Goal: Task Accomplishment & Management: Use online tool/utility

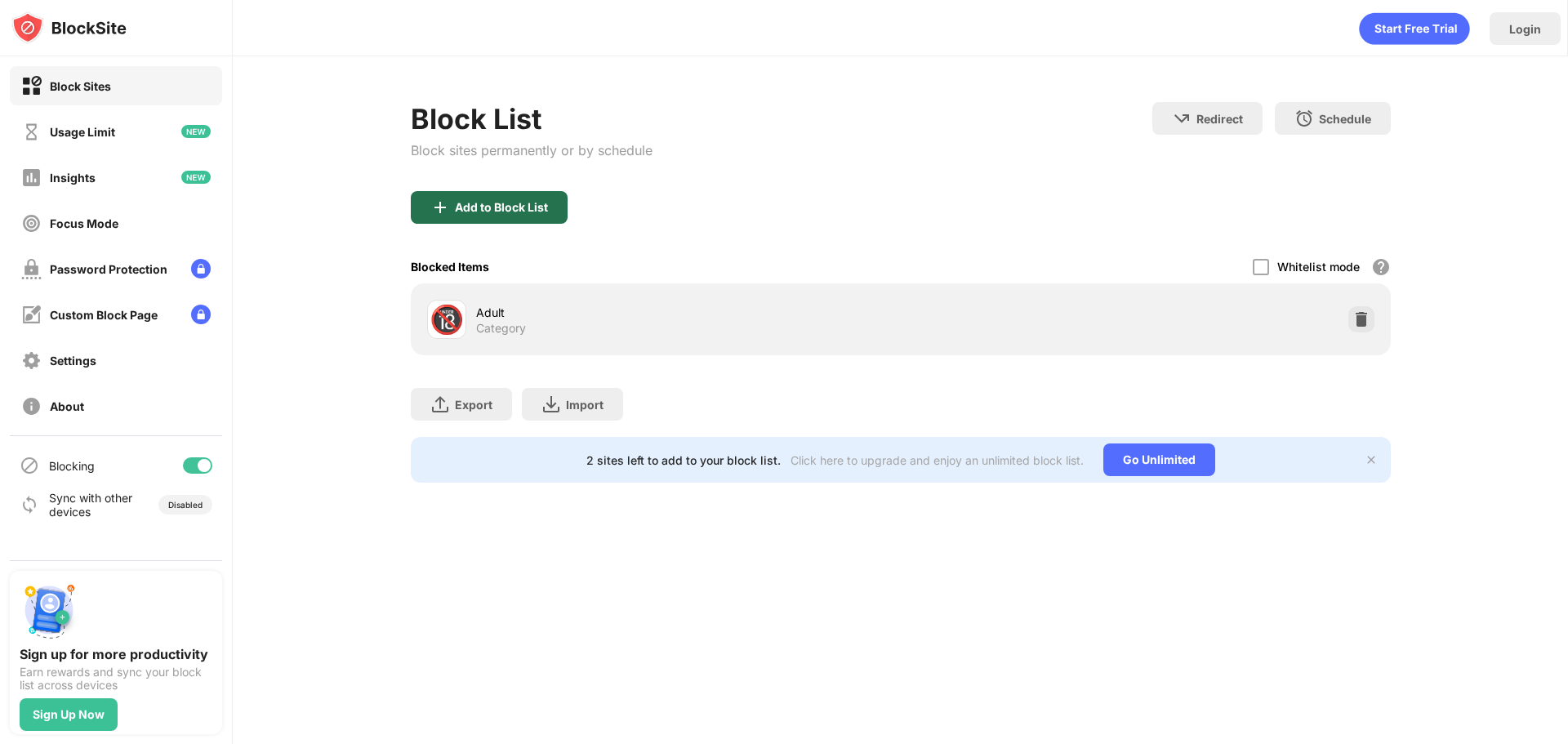
click at [558, 208] on div "Add to Block List" at bounding box center [489, 207] width 157 height 33
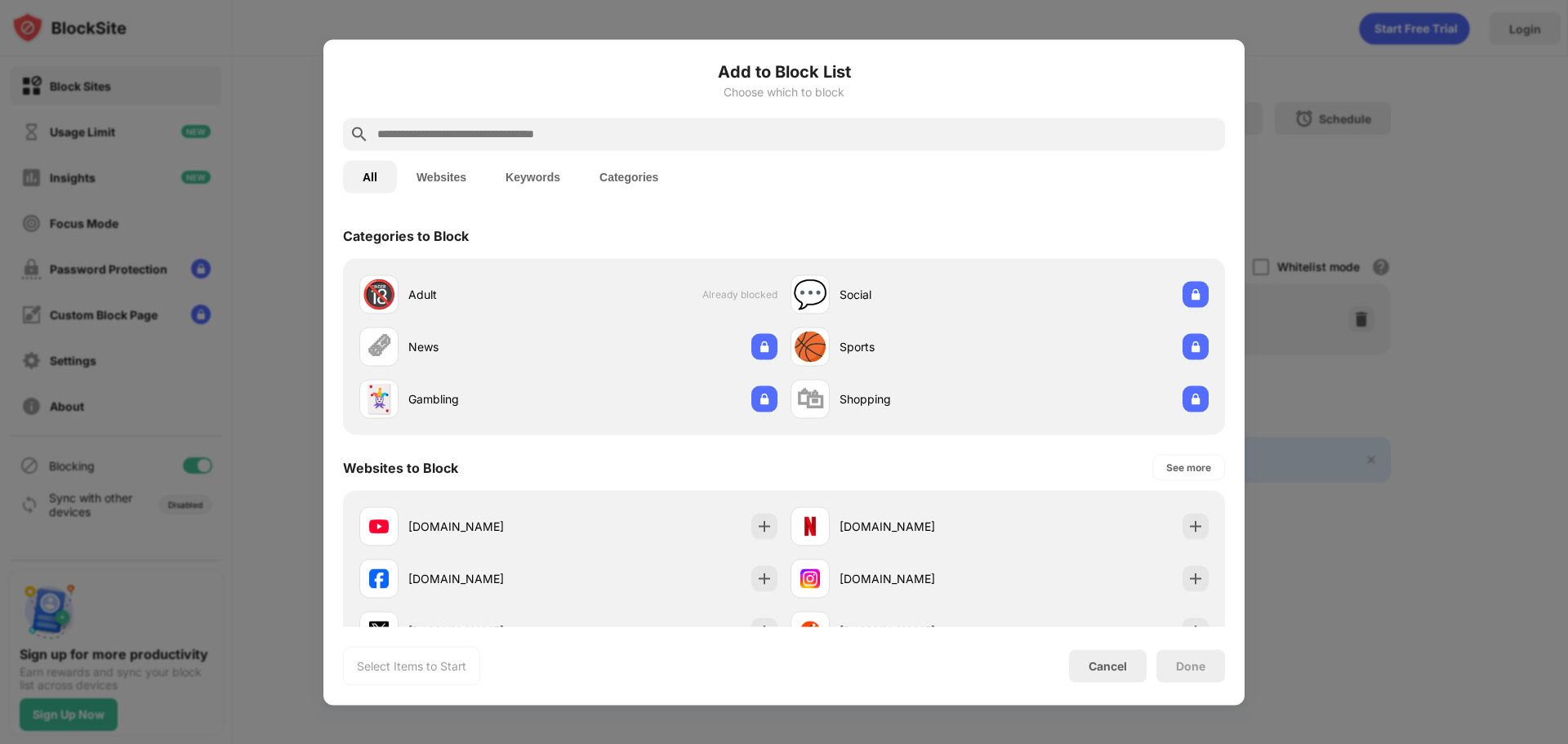
click at [443, 142] on input "text" at bounding box center [797, 133] width 843 height 20
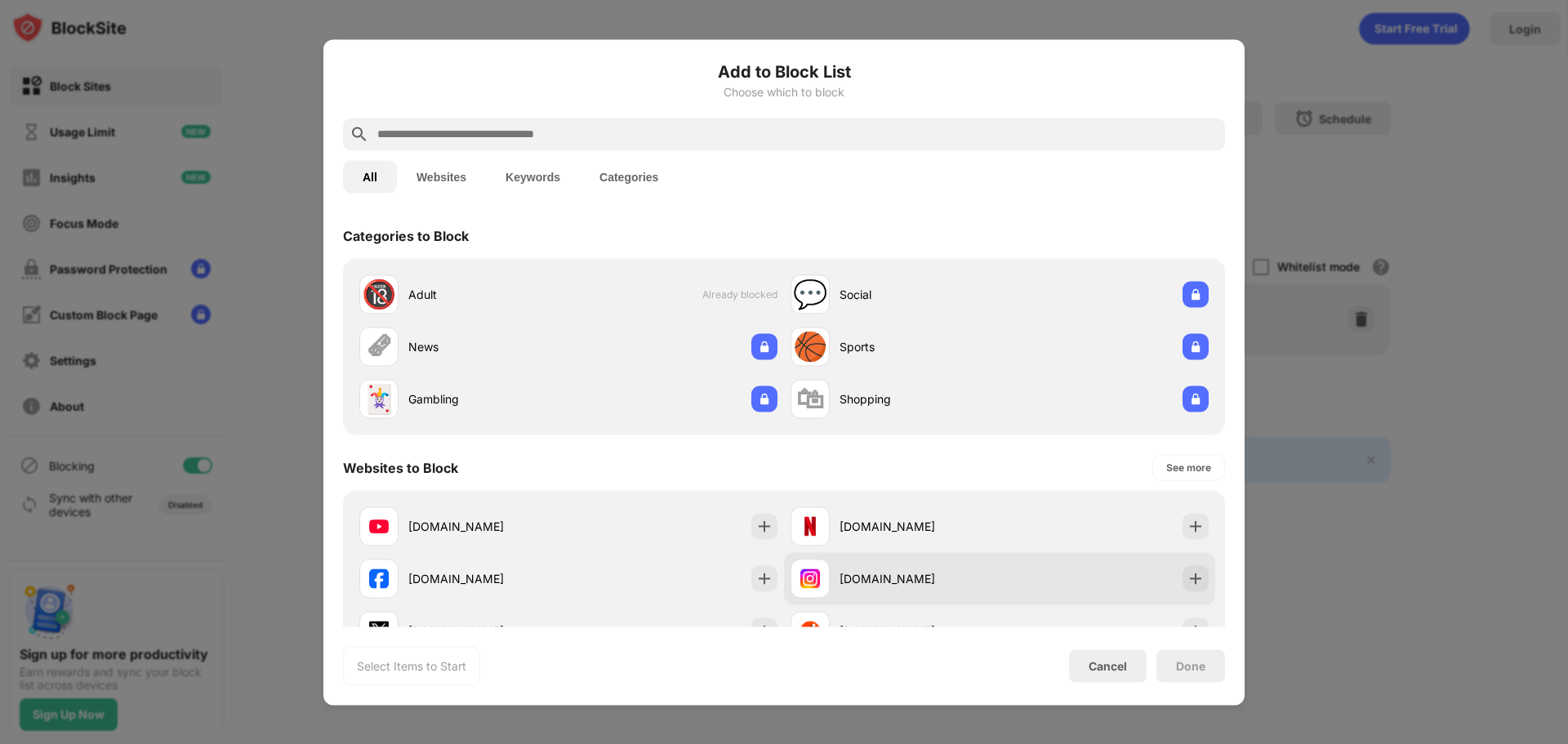
click at [1141, 560] on div "[DOMAIN_NAME]" at bounding box center [1000, 579] width 431 height 53
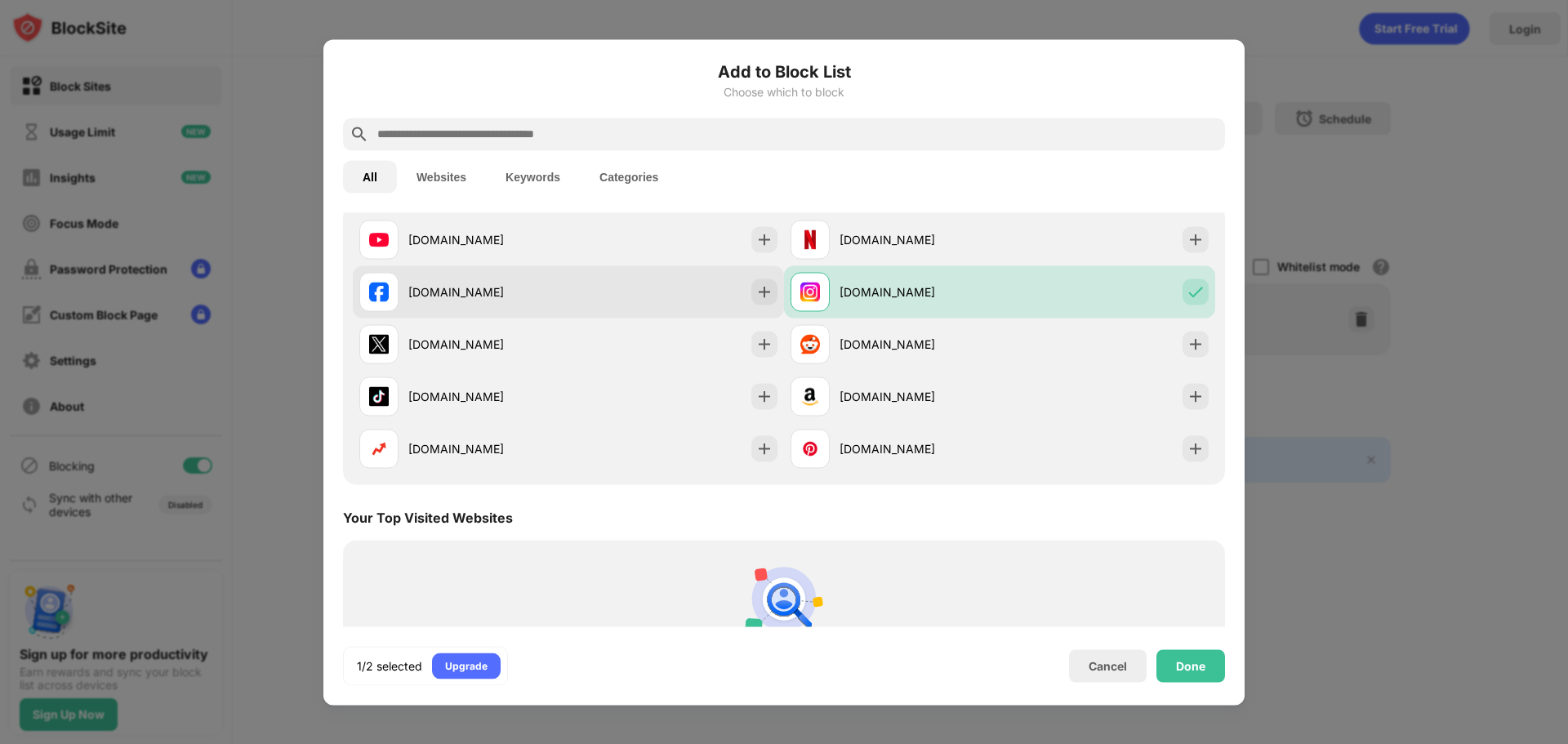
scroll to position [326, 0]
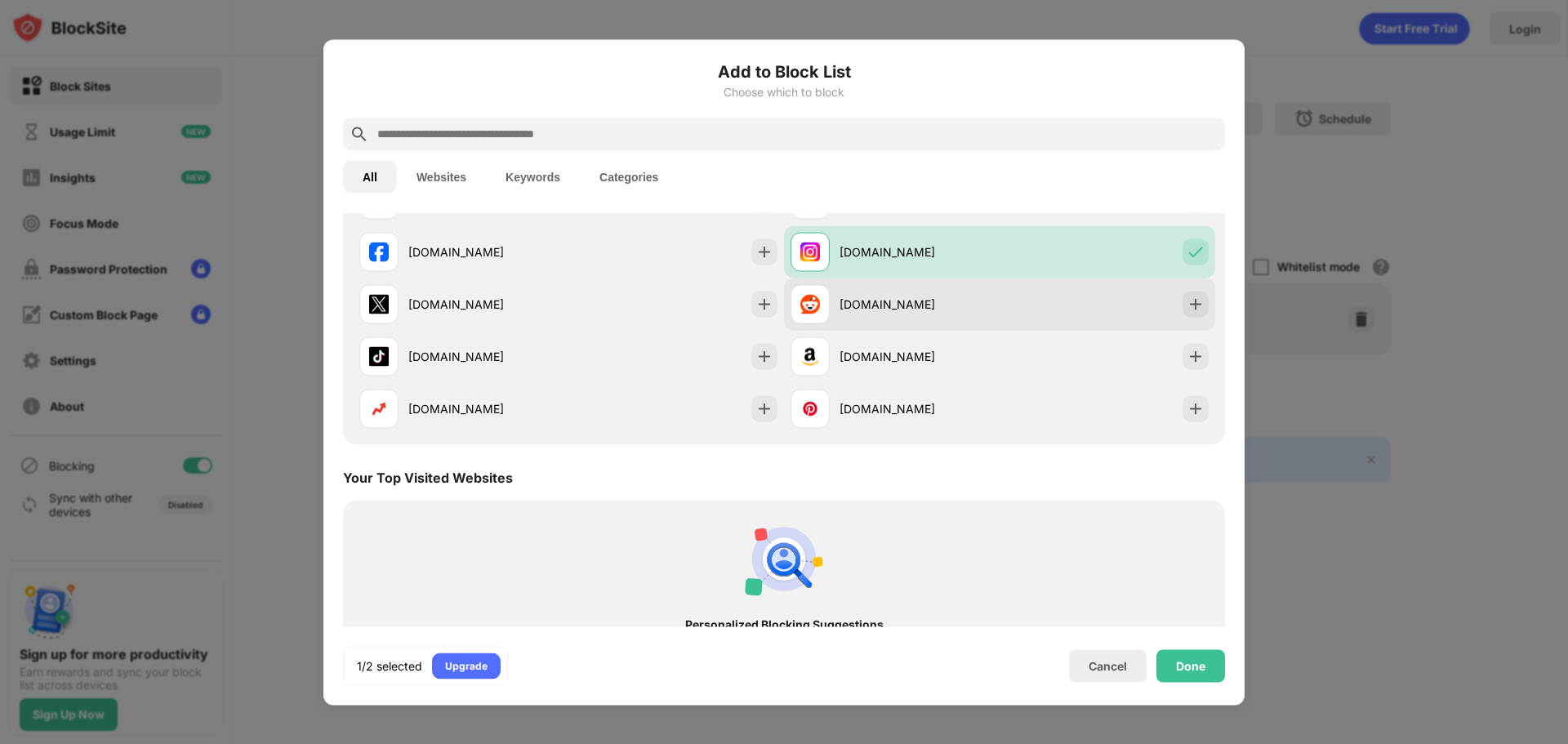
click at [1015, 307] on div "[DOMAIN_NAME]" at bounding box center [1000, 304] width 431 height 53
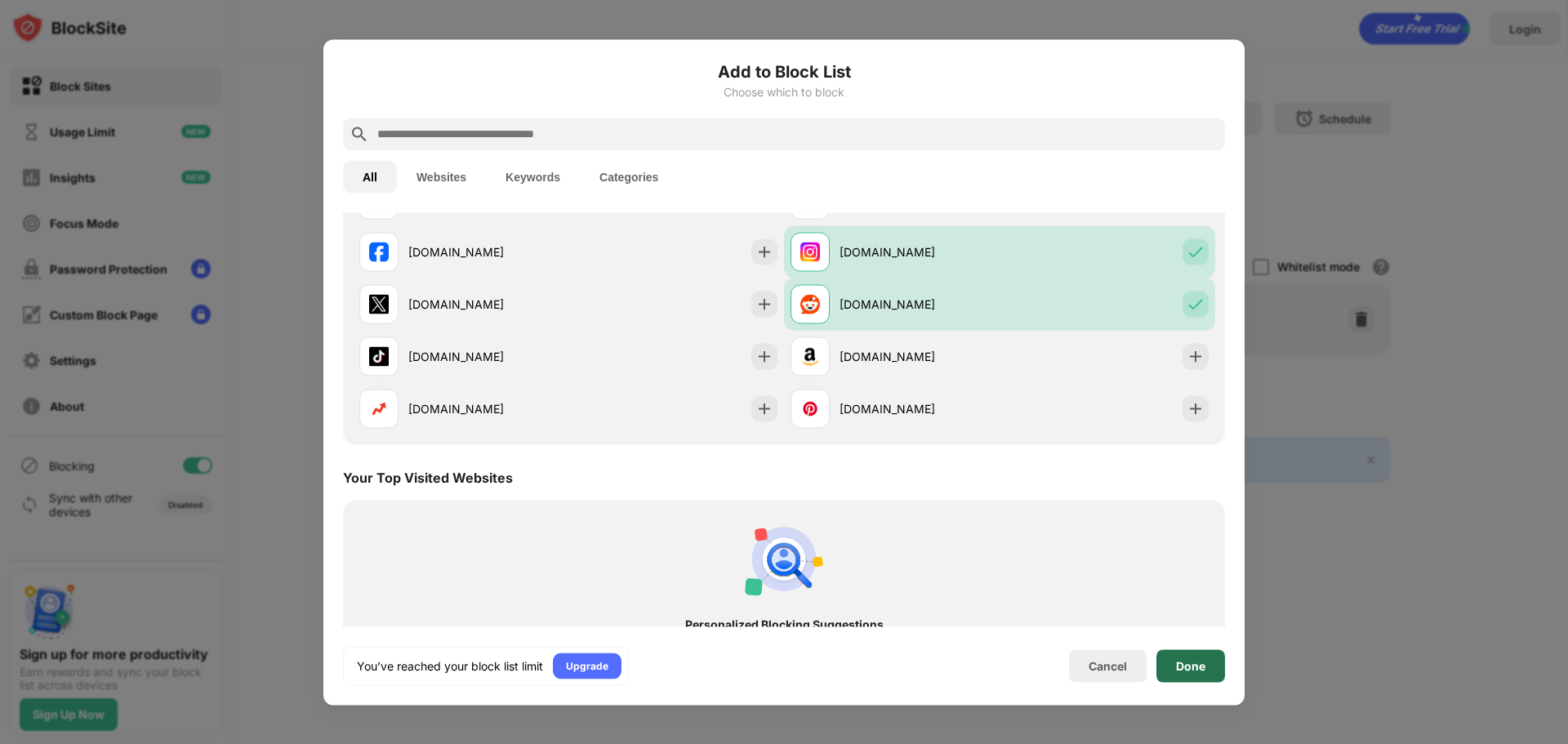
click at [1186, 672] on div "Done" at bounding box center [1190, 666] width 29 height 13
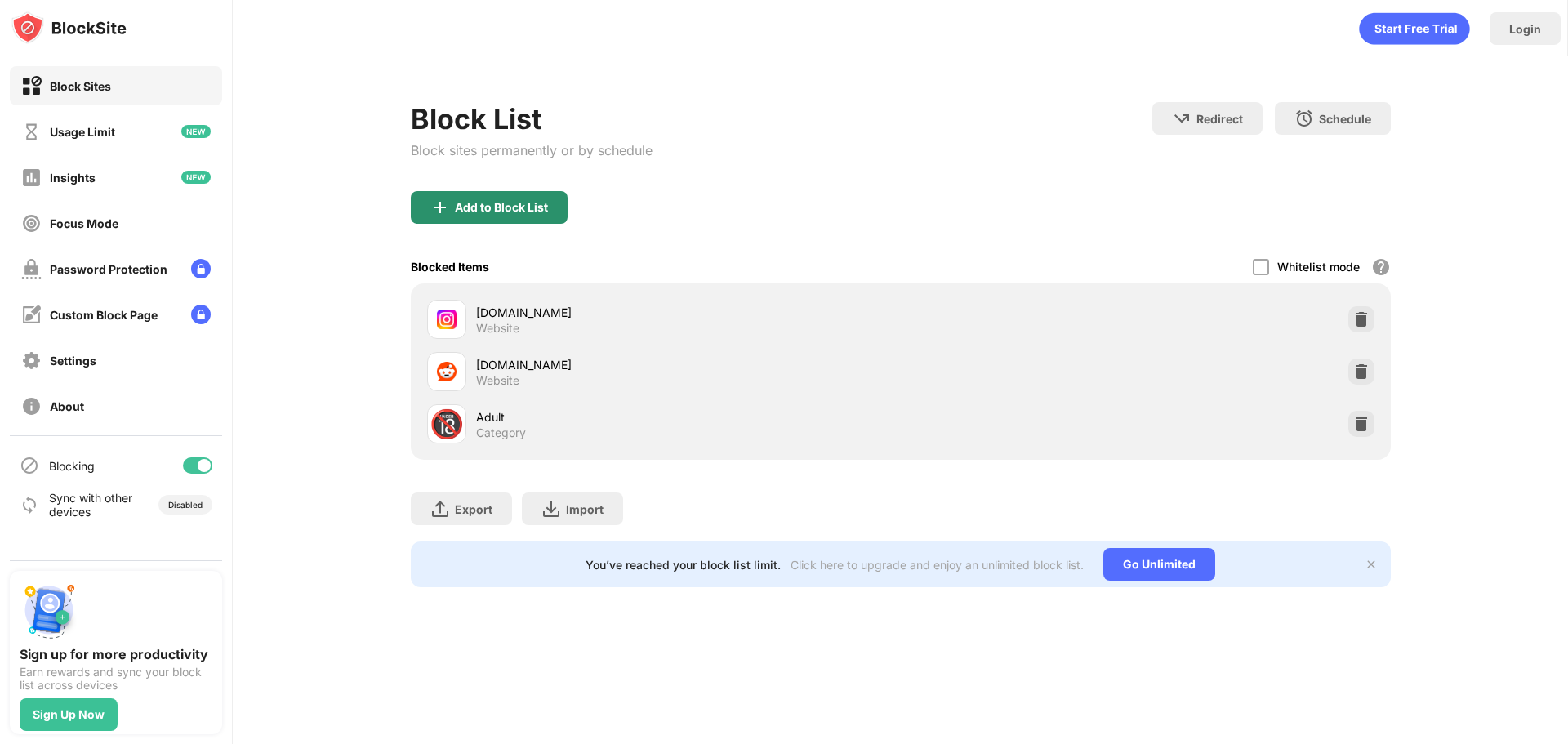
click at [528, 211] on div "Add to Block List" at bounding box center [501, 207] width 93 height 13
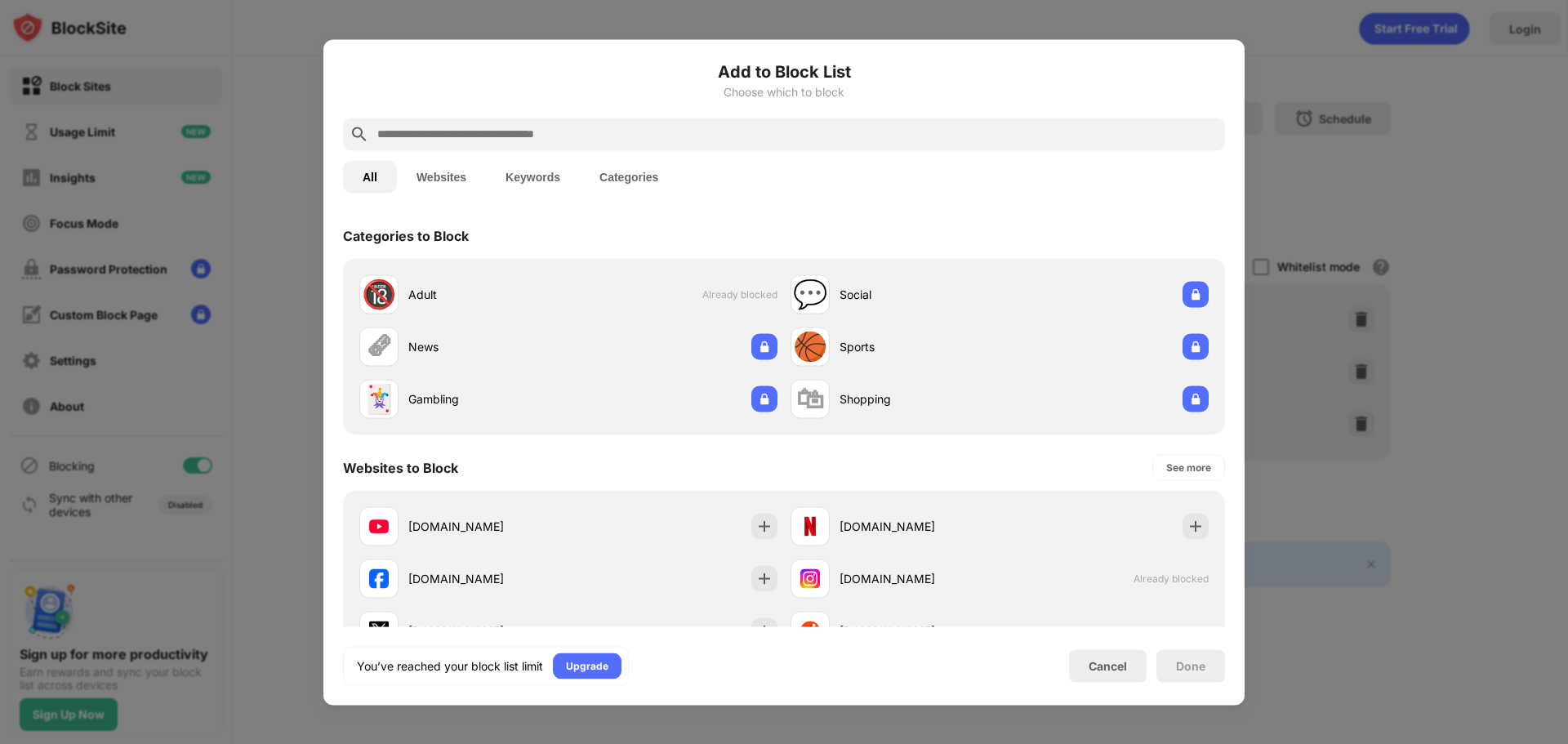
click at [1355, 417] on div at bounding box center [784, 372] width 1568 height 744
